Goal: Task Accomplishment & Management: Manage account settings

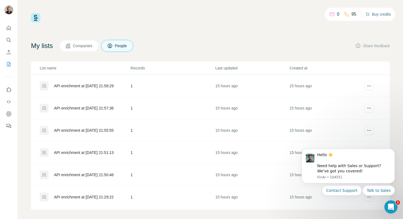
click at [373, 15] on button "Buy credits" at bounding box center [379, 14] width 26 height 8
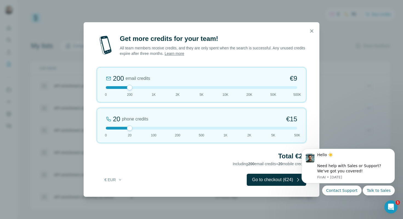
drag, startPoint x: 126, startPoint y: 128, endPoint x: 95, endPoint y: 125, distance: 31.4
click at [95, 125] on div "Get more credits for your team! All team members receive credits, and they are …" at bounding box center [202, 115] width 236 height 162
drag, startPoint x: 126, startPoint y: 128, endPoint x: 87, endPoint y: 127, distance: 38.1
click at [87, 127] on div "Get more credits for your team! All team members receive credits, and they are …" at bounding box center [202, 115] width 236 height 162
click at [172, 87] on div at bounding box center [201, 87] width 191 height 3
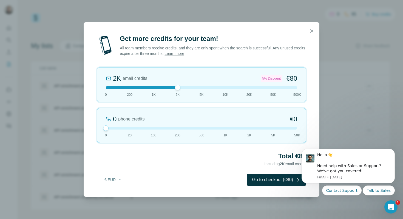
drag, startPoint x: 155, startPoint y: 88, endPoint x: 151, endPoint y: 89, distance: 4.1
click at [155, 88] on div at bounding box center [201, 87] width 191 height 3
click at [121, 90] on div "1K email credits €42 0 200 1K 2K 5K 10K 20K 50K 500K" at bounding box center [201, 84] width 209 height 35
click at [154, 87] on div at bounding box center [201, 87] width 191 height 3
click at [277, 179] on button "Go to checkout (€42)" at bounding box center [277, 180] width 60 height 12
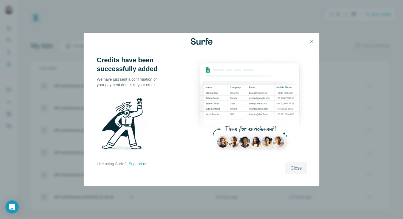
click at [298, 169] on span "Close" at bounding box center [296, 168] width 11 height 7
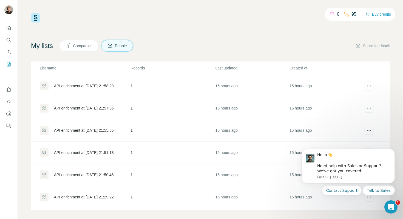
click at [292, 18] on div "0 95 Buy credits" at bounding box center [210, 17] width 359 height 9
click at [169, 96] on td "1" at bounding box center [172, 86] width 85 height 22
click at [148, 129] on td "1" at bounding box center [172, 131] width 85 height 22
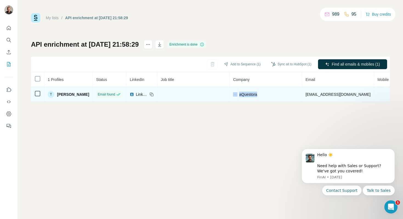
drag, startPoint x: 263, startPoint y: 93, endPoint x: 237, endPoint y: 94, distance: 25.2
click at [237, 94] on div "aQuestora" at bounding box center [266, 94] width 66 height 5
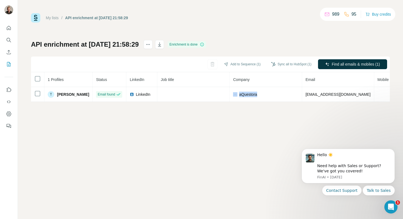
copy div "aQuestora"
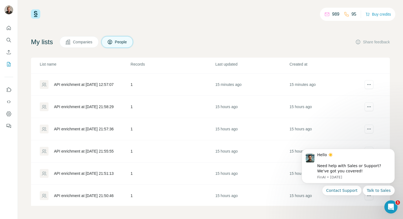
scroll to position [264, 0]
click at [100, 150] on div "API enrichment at [DATE] 21:57:36" at bounding box center [84, 151] width 60 height 5
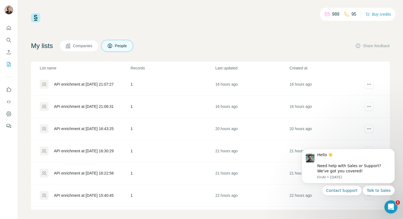
scroll to position [674, 0]
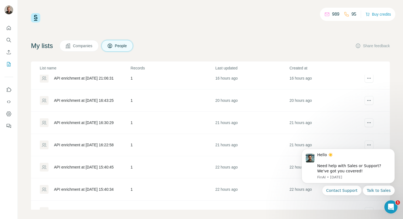
click at [85, 141] on div "API enrichment at [DATE] 16:22:58" at bounding box center [85, 144] width 90 height 9
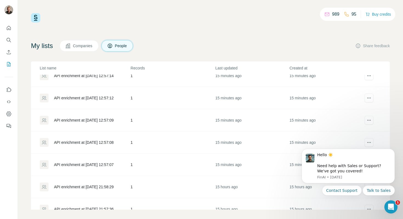
scroll to position [282, 0]
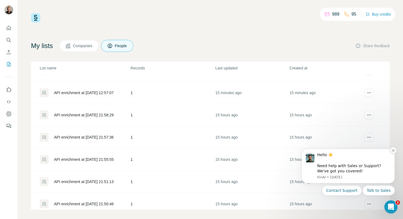
click at [393, 151] on icon "Dismiss notification" at bounding box center [393, 150] width 3 height 3
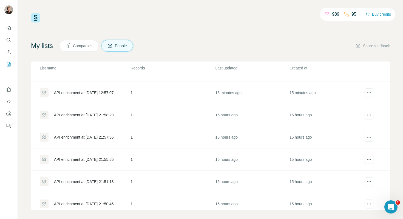
click at [99, 142] on td "API enrichment at [DATE] 21:57:36" at bounding box center [80, 137] width 99 height 22
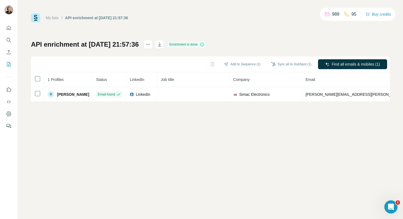
click at [239, 38] on div "My lists / API enrichment at [DATE] 21:57:36 989 95 Buy credits API enrichment …" at bounding box center [210, 57] width 359 height 89
click at [97, 36] on div "My lists / API enrichment at [DATE] 21:57:36 989 95 Buy credits API enrichment …" at bounding box center [210, 57] width 359 height 89
click at [136, 31] on div "My lists / API enrichment at [DATE] 21:57:36 989 95 Buy credits API enrichment …" at bounding box center [210, 57] width 359 height 89
click at [147, 27] on div "My lists / API enrichment at [DATE] 21:57:36 989 95 Buy credits API enrichment …" at bounding box center [210, 57] width 359 height 89
click at [259, 25] on div "My lists / API enrichment at [DATE] 21:57:36 989 95 Buy credits API enrichment …" at bounding box center [210, 57] width 359 height 89
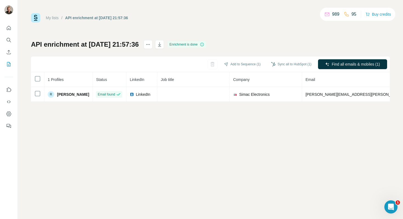
click at [259, 25] on div "My lists / API enrichment at [DATE] 21:57:36 989 95 Buy credits API enrichment …" at bounding box center [210, 57] width 359 height 89
click at [224, 24] on div "My lists / API enrichment at [DATE] 21:57:36 989 95 Buy credits API enrichment …" at bounding box center [210, 57] width 359 height 89
click at [229, 10] on div "My lists / API enrichment at [DATE] 21:57:36 989 95 Buy credits API enrichment …" at bounding box center [210, 109] width 385 height 219
